Goal: Task Accomplishment & Management: Use online tool/utility

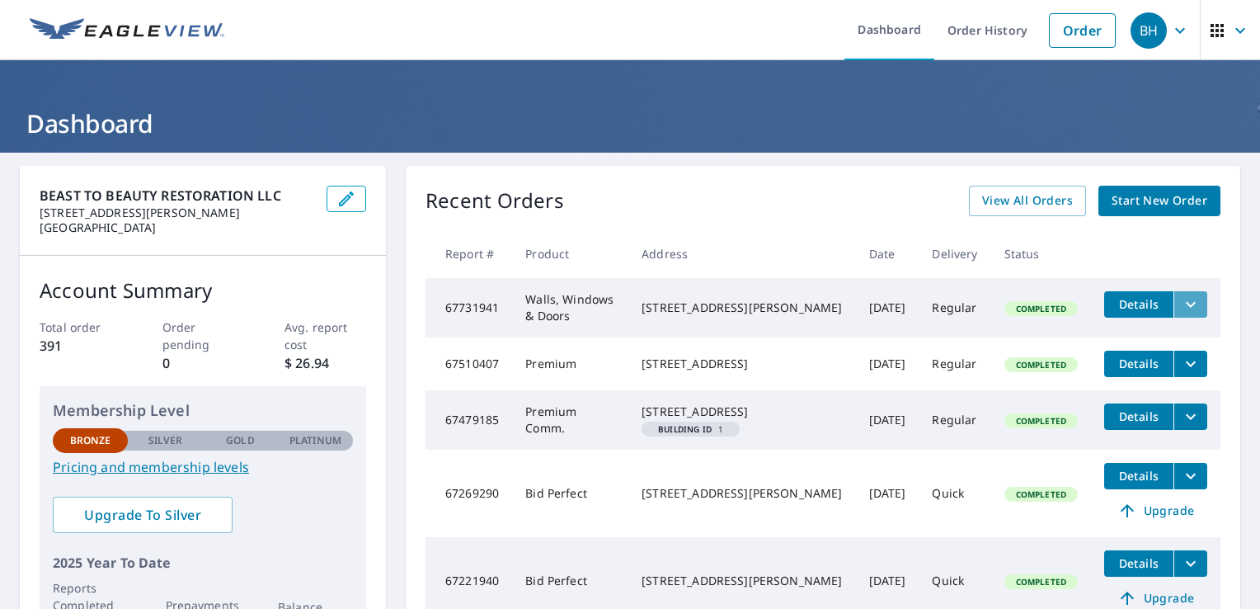
click at [1182, 309] on icon "filesDropdownBtn-67731941" at bounding box center [1191, 304] width 20 height 20
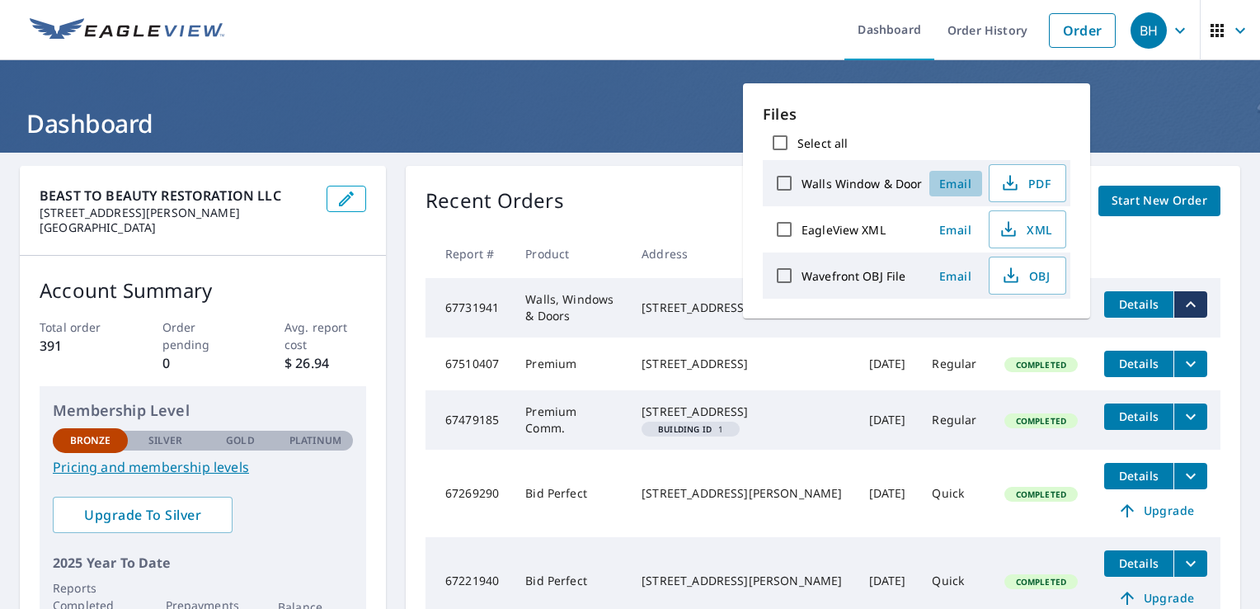
click at [947, 180] on span "Email" at bounding box center [956, 184] width 40 height 16
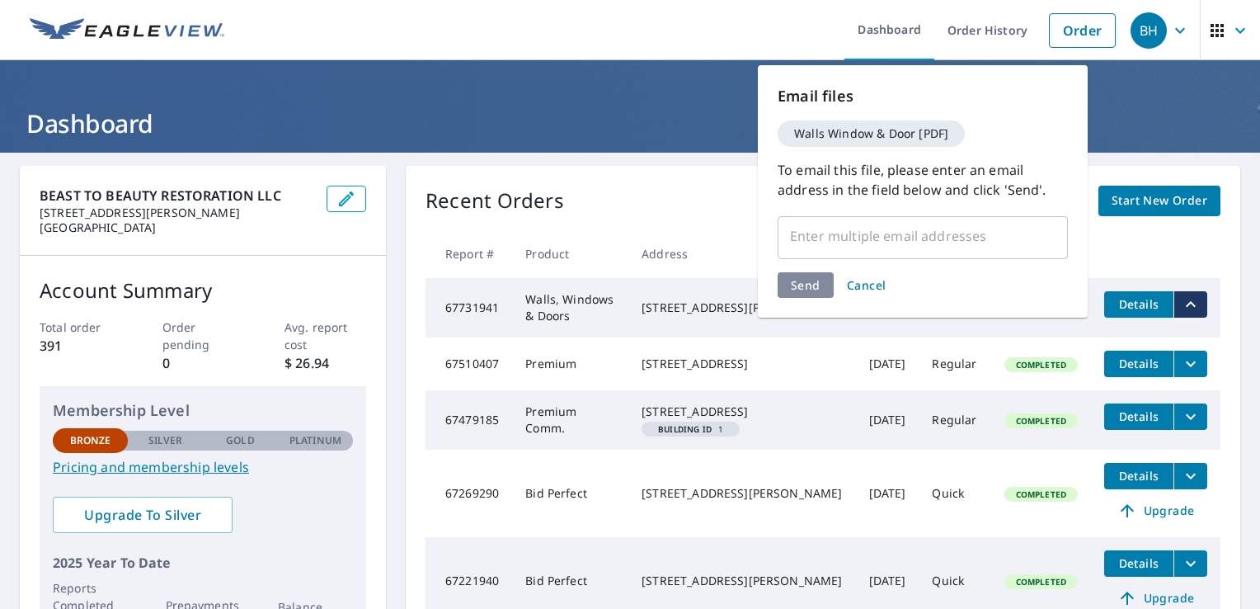
click at [855, 233] on input "text" at bounding box center [910, 235] width 251 height 31
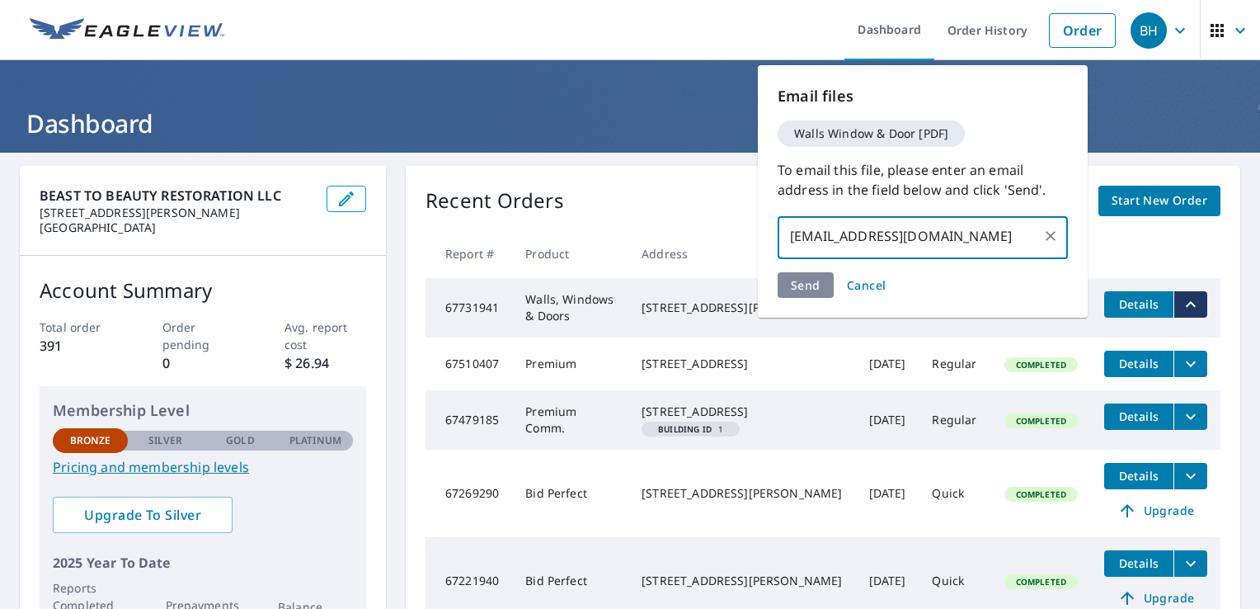
type input "[EMAIL_ADDRESS][DOMAIN_NAME]"
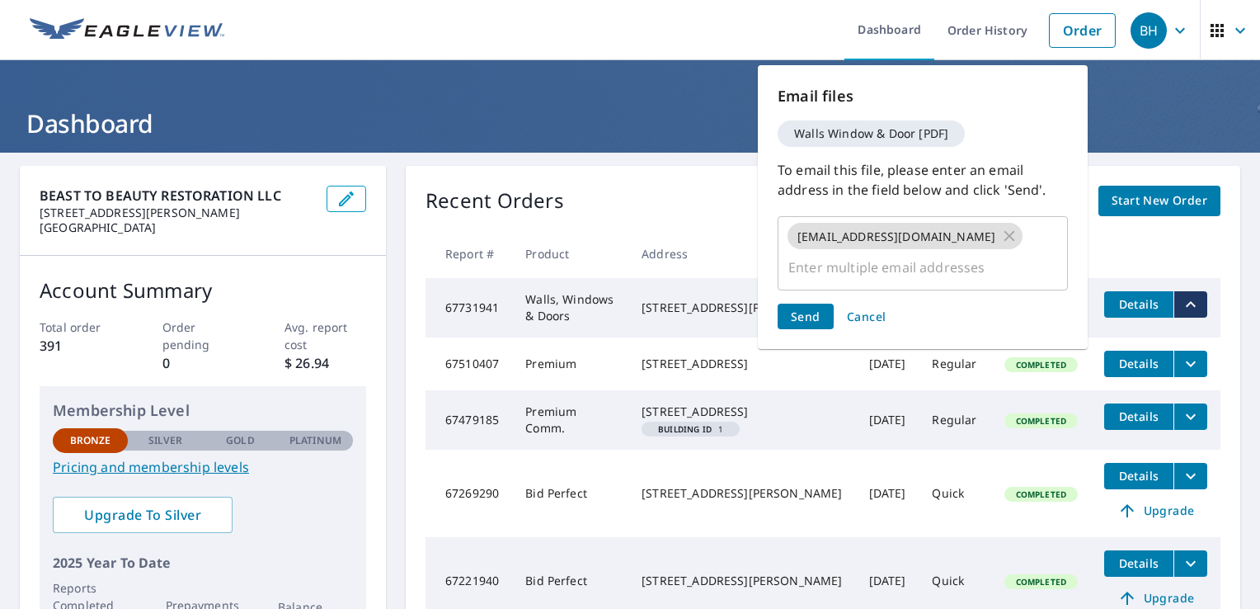
click at [799, 303] on div "Send Cancel" at bounding box center [923, 316] width 290 height 26
click at [806, 308] on span "Send" at bounding box center [806, 316] width 30 height 16
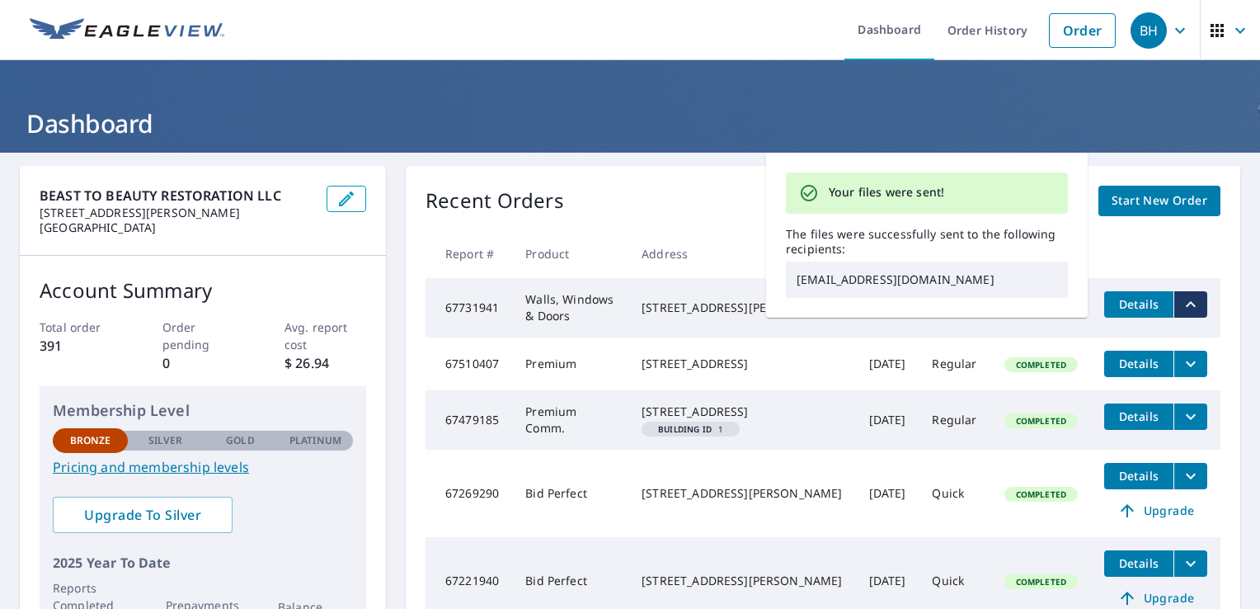
click at [727, 231] on th "Address" at bounding box center [741, 253] width 227 height 49
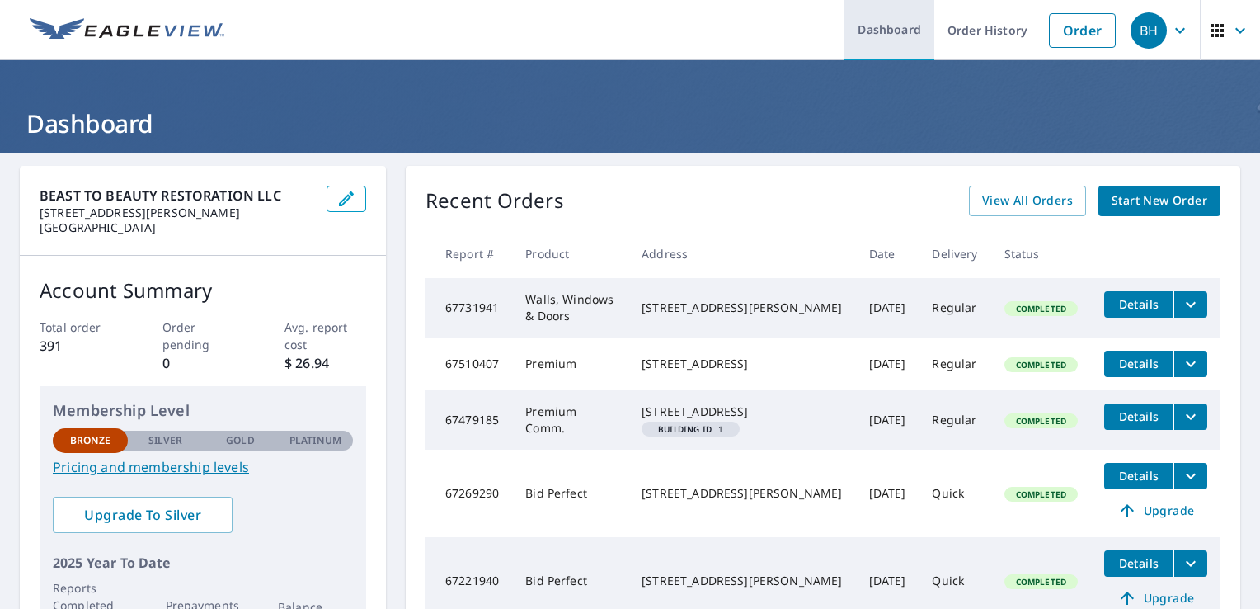
click at [872, 27] on link "Dashboard" at bounding box center [889, 30] width 90 height 60
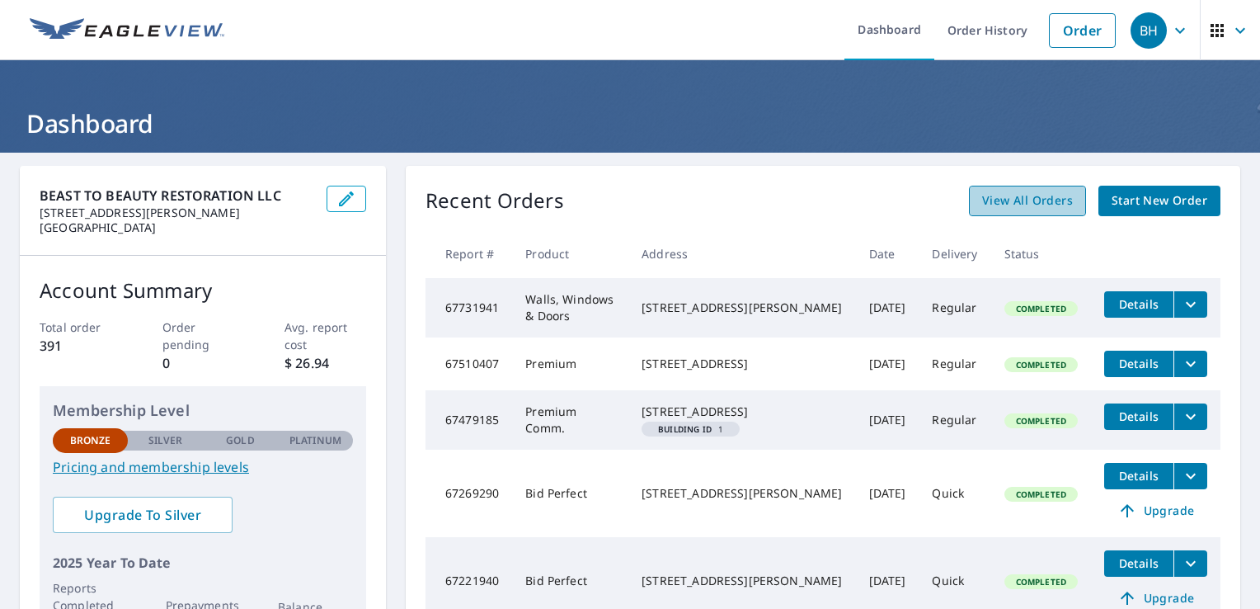
click at [1014, 199] on span "View All Orders" at bounding box center [1027, 200] width 91 height 21
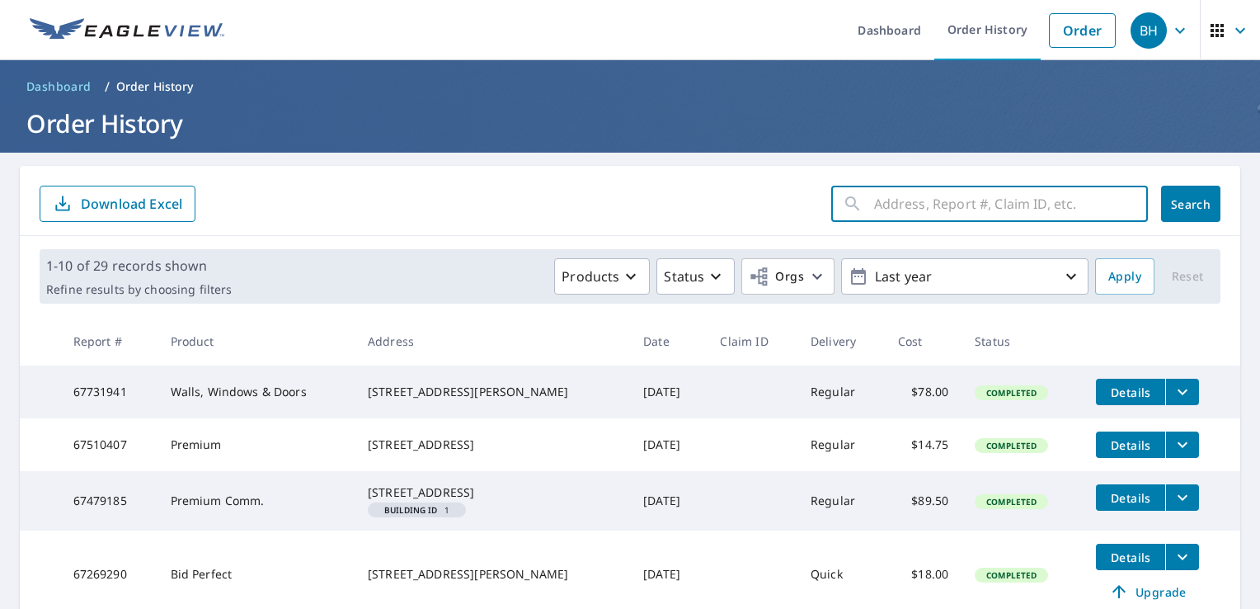
click at [961, 197] on input "text" at bounding box center [1011, 204] width 274 height 46
type input "376"
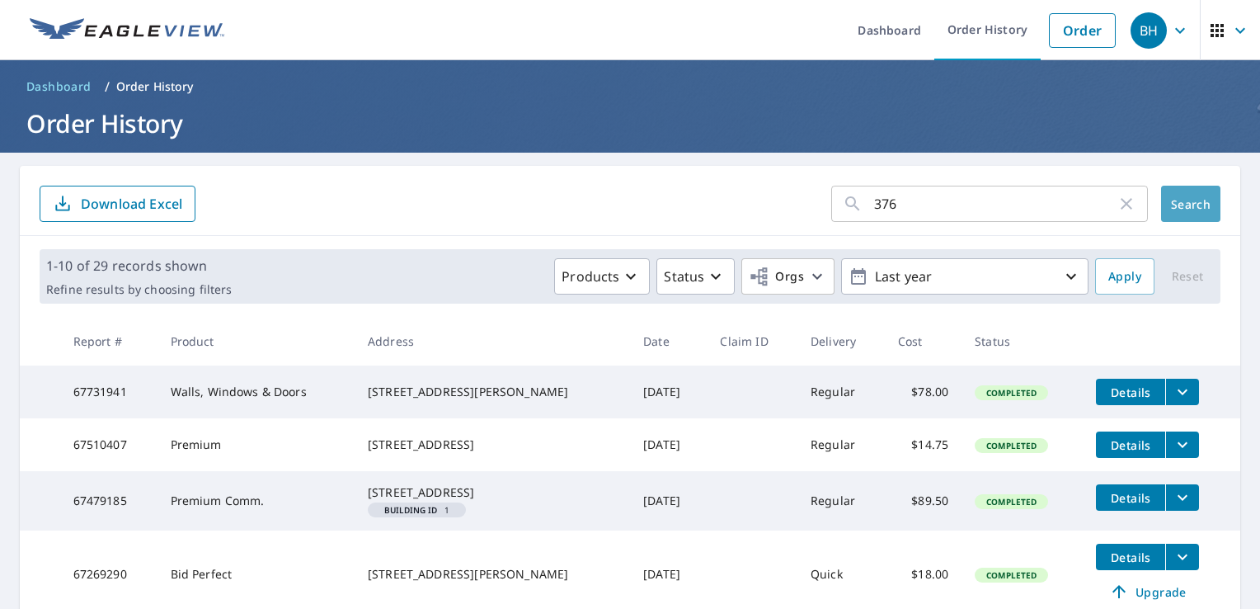
click at [1174, 205] on span "Search" at bounding box center [1190, 204] width 33 height 16
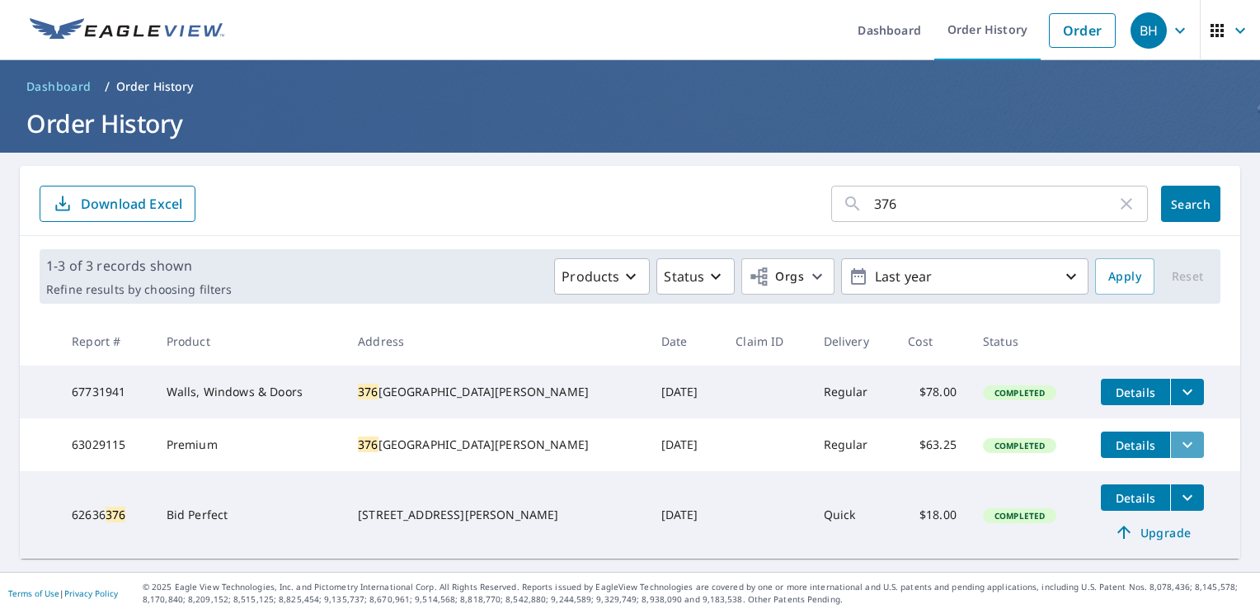
click at [1174, 454] on button "filesDropdownBtn-63029115" at bounding box center [1187, 444] width 34 height 26
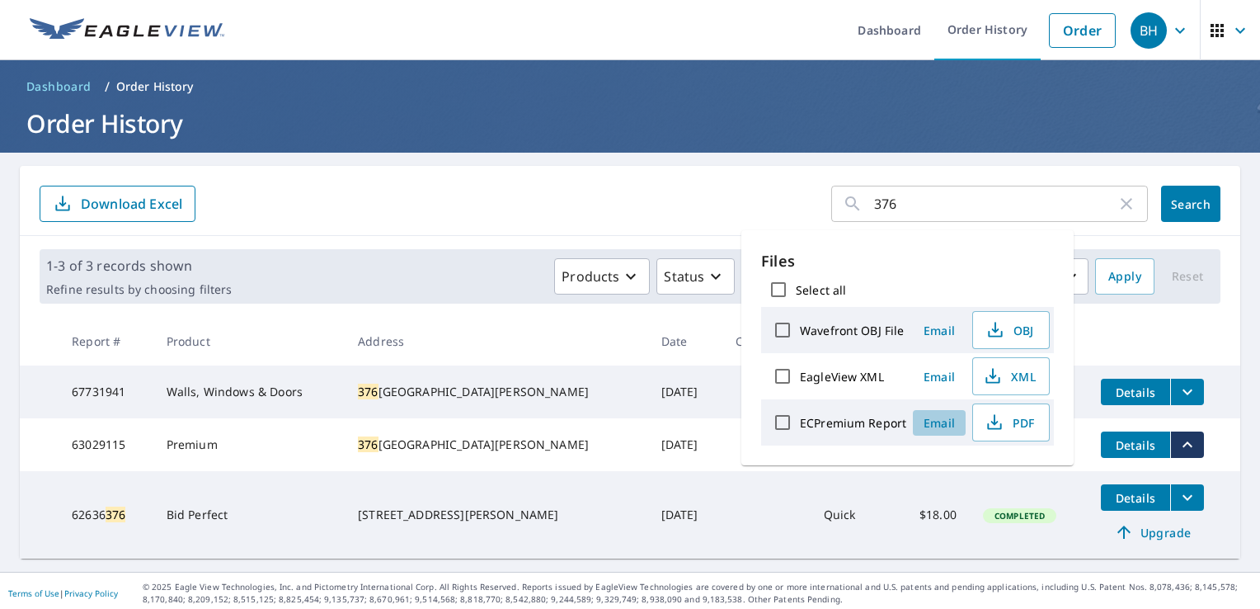
click at [943, 418] on span "Email" at bounding box center [939, 423] width 40 height 16
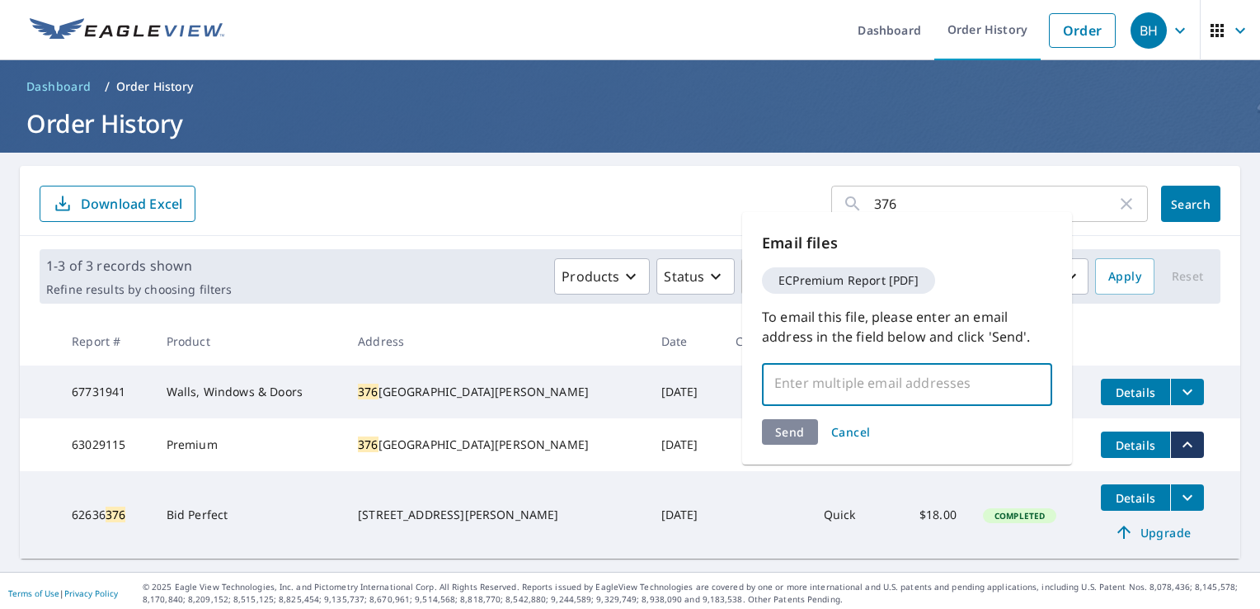
click at [881, 380] on input "text" at bounding box center [894, 382] width 251 height 31
type input "lukemcglk@"
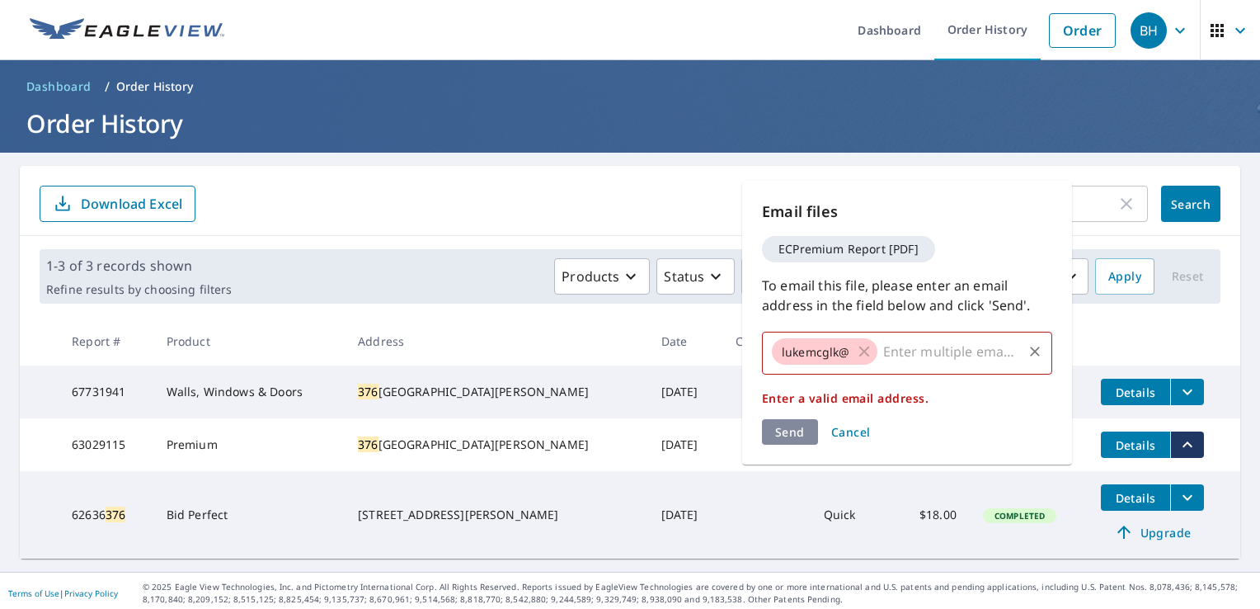
click at [989, 557] on td "Completed" at bounding box center [1029, 514] width 118 height 87
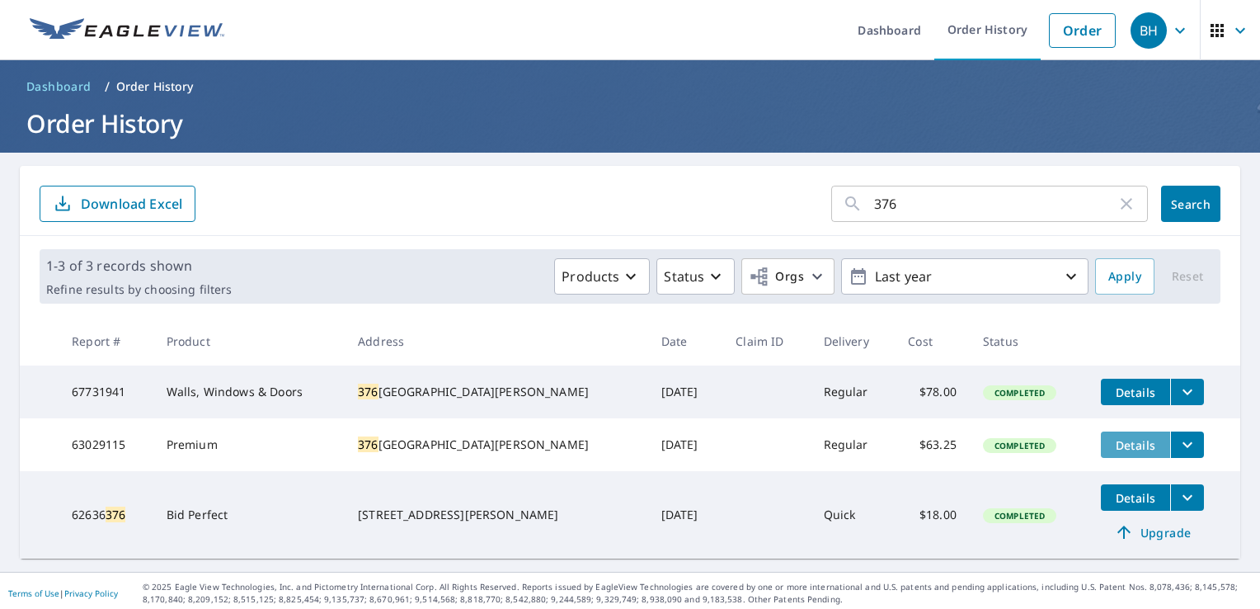
click at [1111, 449] on span "Details" at bounding box center [1135, 445] width 49 height 16
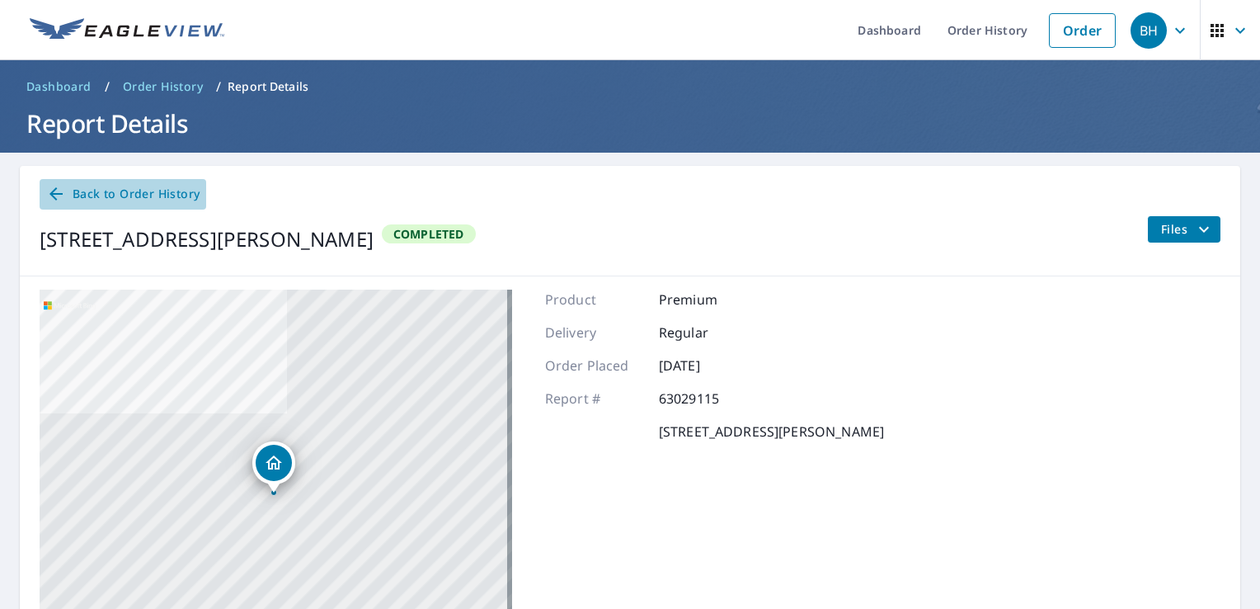
click at [64, 195] on icon at bounding box center [56, 194] width 20 height 20
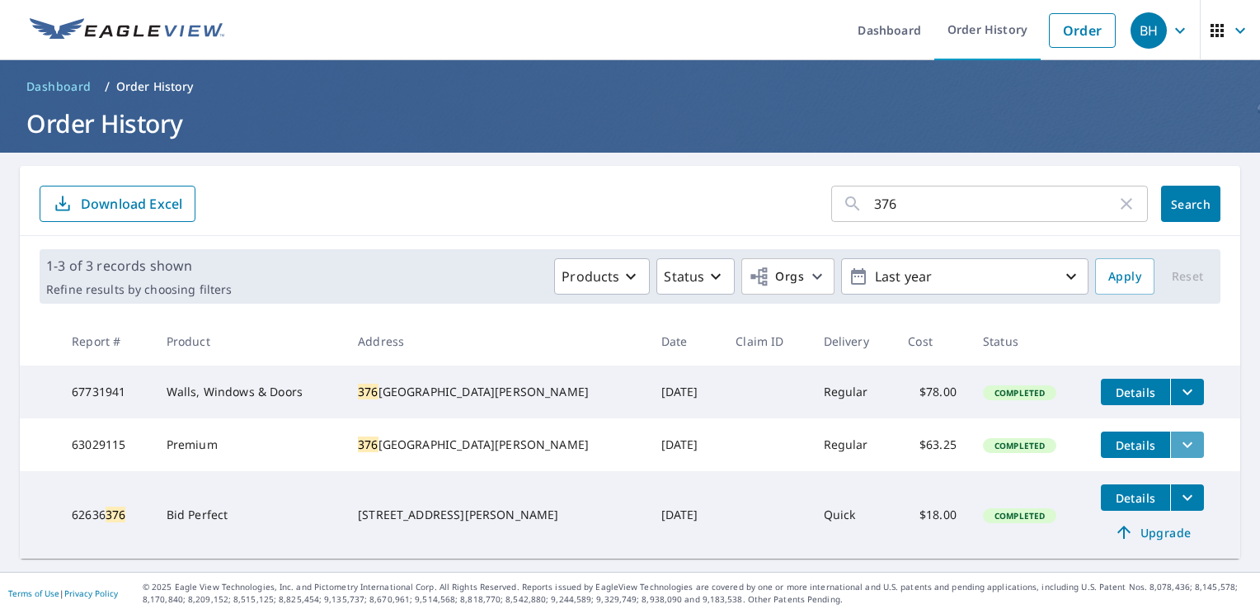
click at [1178, 454] on icon "filesDropdownBtn-63029115" at bounding box center [1188, 445] width 20 height 20
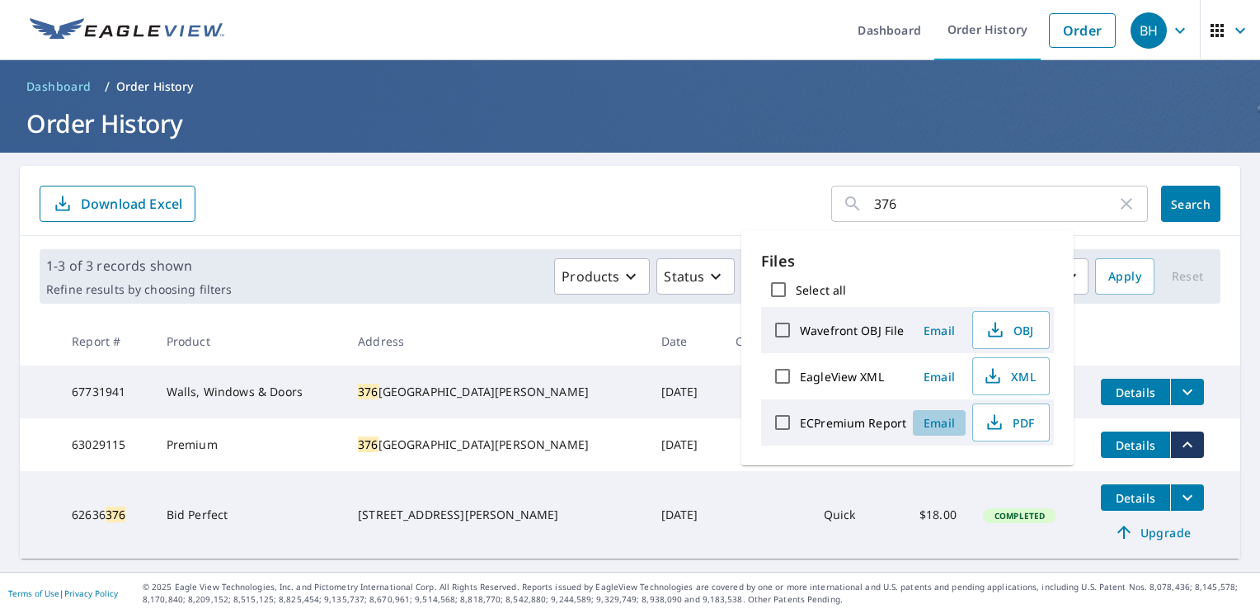
click at [946, 424] on span "Email" at bounding box center [939, 423] width 40 height 16
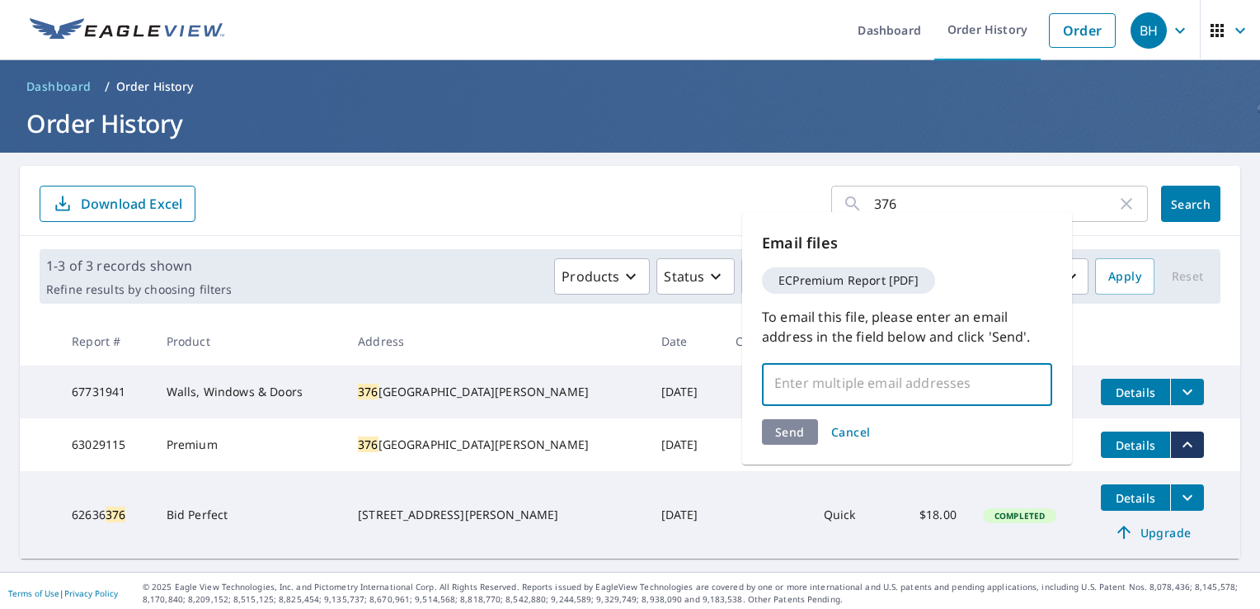
click at [886, 386] on input "text" at bounding box center [894, 382] width 251 height 31
type input "[EMAIL_ADDRESS][DOMAIN_NAME]"
click at [788, 420] on div "Send Cancel" at bounding box center [907, 432] width 290 height 26
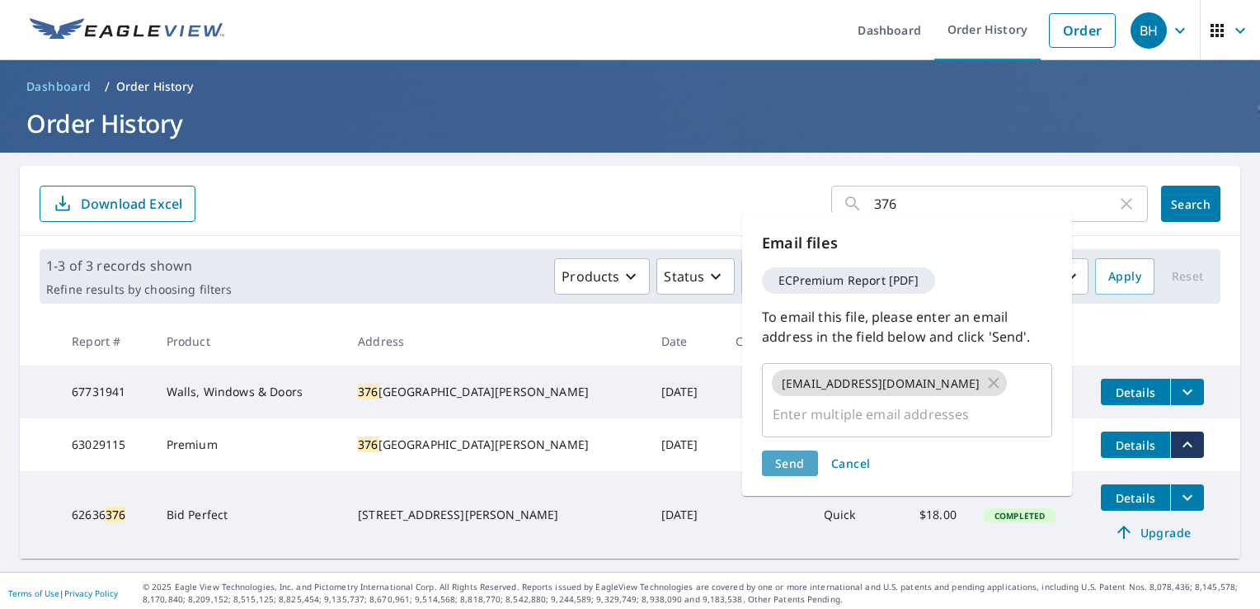
click at [786, 455] on span "Send" at bounding box center [790, 463] width 30 height 16
